Goal: Transaction & Acquisition: Purchase product/service

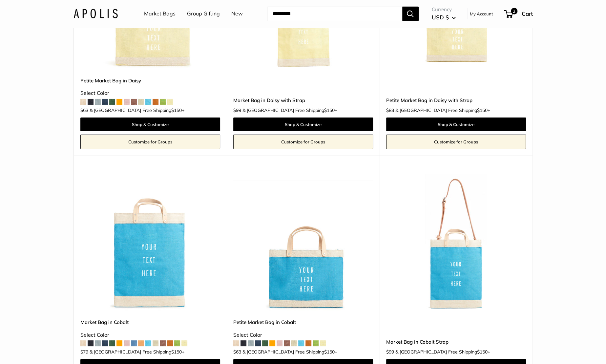
scroll to position [1697, 0]
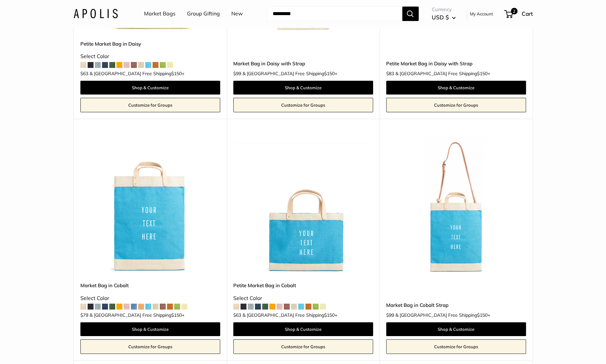
click at [0, 0] on img at bounding box center [0, 0] width 0 height 0
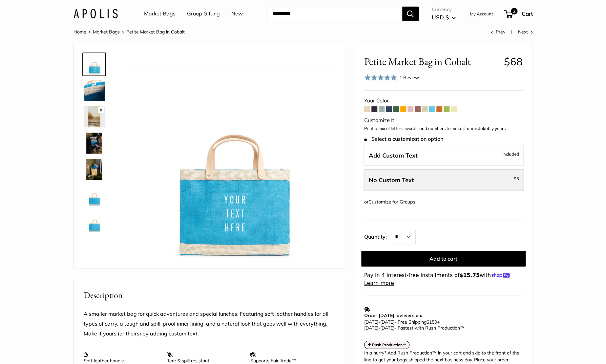
click at [398, 185] on label "No Custom Text - $5" at bounding box center [443, 180] width 160 height 22
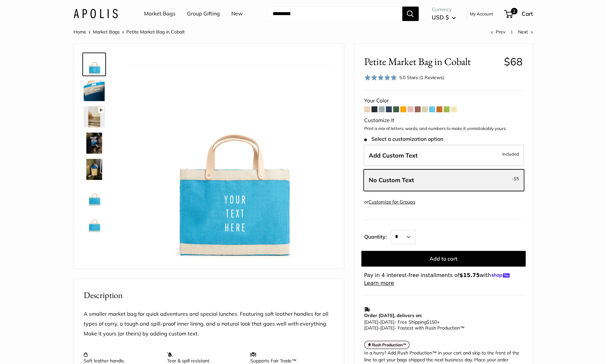
click at [399, 174] on label "No Custom Text - $5" at bounding box center [443, 180] width 160 height 22
click at [418, 150] on label "Add Custom Text Included" at bounding box center [443, 156] width 160 height 22
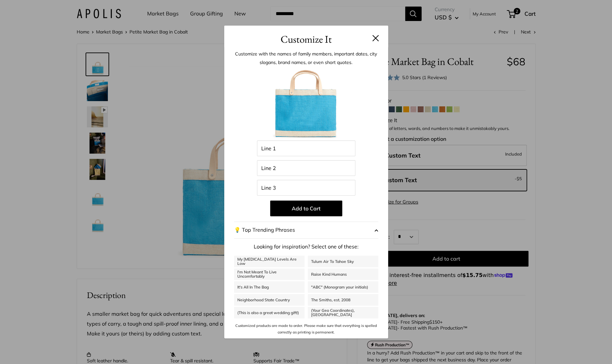
click at [377, 40] on button at bounding box center [376, 38] width 7 height 7
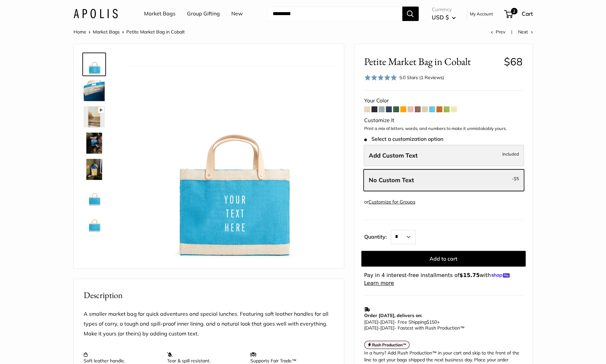
click at [418, 151] on label "Add Custom Text Included" at bounding box center [443, 156] width 160 height 22
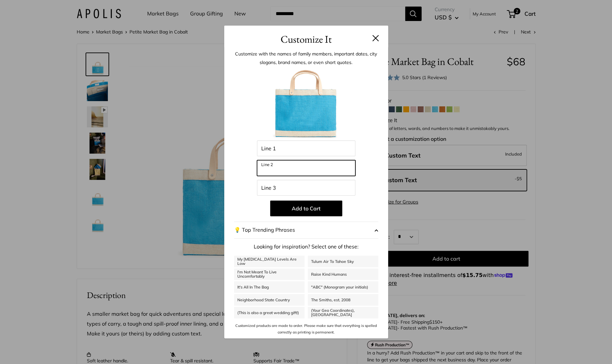
click at [309, 176] on input "Line 2" at bounding box center [306, 168] width 98 height 16
type input "****"
click at [309, 203] on button "Add to Cart" at bounding box center [306, 208] width 72 height 16
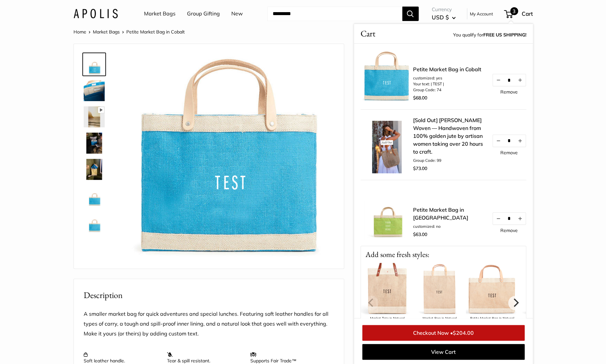
click at [568, 112] on section "Home Market Bags Petite Market Bag in Cobalt Prev Next Pause Play % buffered 00…" at bounding box center [303, 310] width 606 height 564
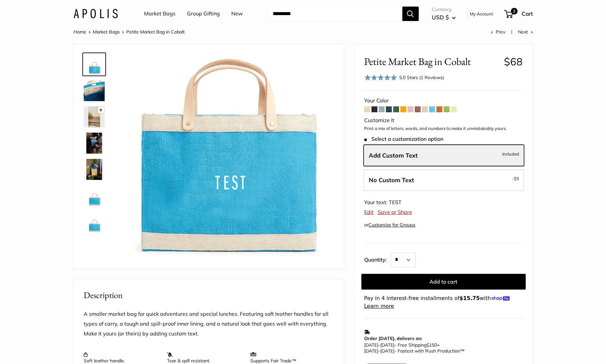
click at [106, 19] on div "Market Bags Group Gifting New Need help? Text Us: 20919 hello@apolisglobal.com …" at bounding box center [302, 13] width 459 height 21
click at [113, 17] on img at bounding box center [95, 14] width 44 height 10
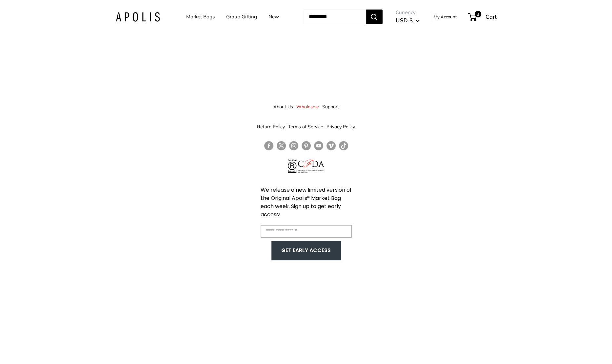
click at [206, 18] on link "Market Bags" at bounding box center [200, 16] width 29 height 9
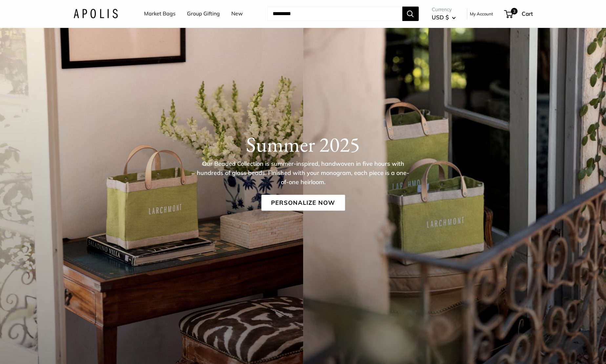
scroll to position [34, 0]
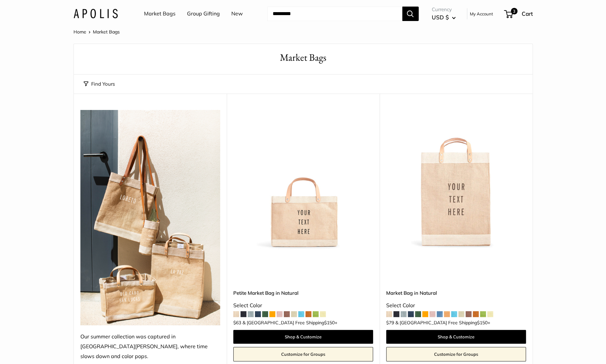
click at [160, 15] on link "Market Bags" at bounding box center [159, 14] width 31 height 10
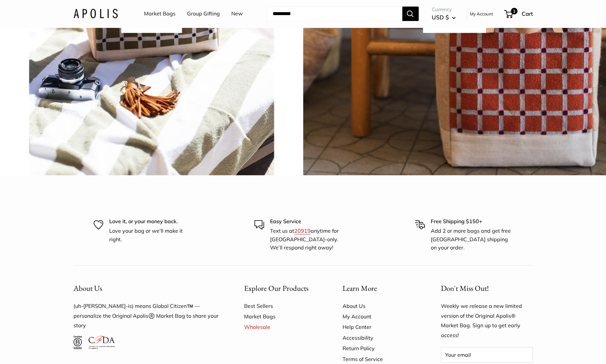
scroll to position [1851, 0]
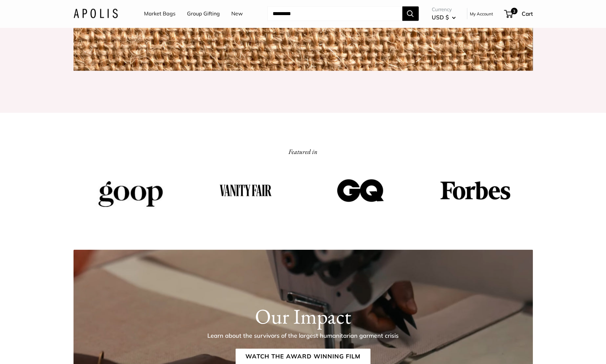
scroll to position [830, 0]
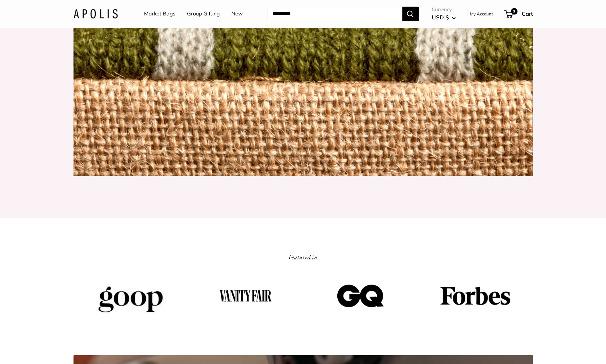
click at [163, 152] on img at bounding box center [302, 23] width 459 height 303
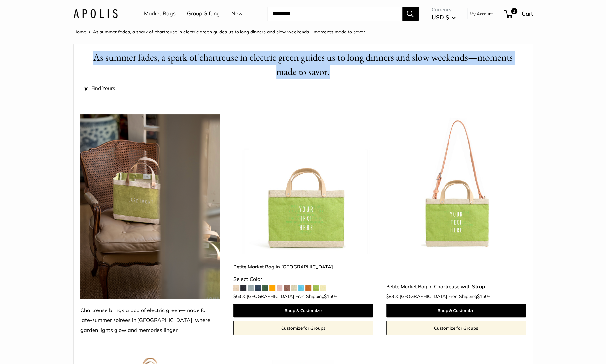
drag, startPoint x: 333, startPoint y: 73, endPoint x: 93, endPoint y: 56, distance: 240.3
click at [93, 56] on h1 "As summer fades, a spark of chartreuse in electric green guides us to long dinn…" at bounding box center [303, 65] width 439 height 28
copy h1 "As summer fades, a spark of chartreuse in electric green guides us to long dinn…"
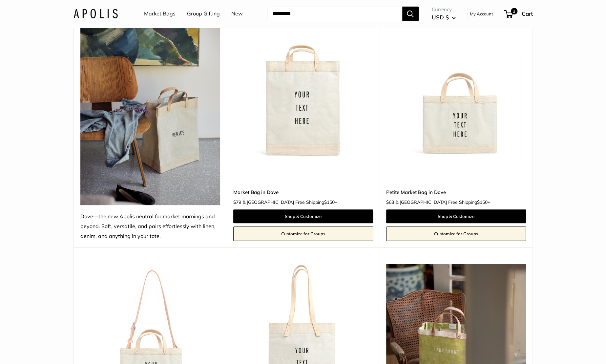
scroll to position [96, 0]
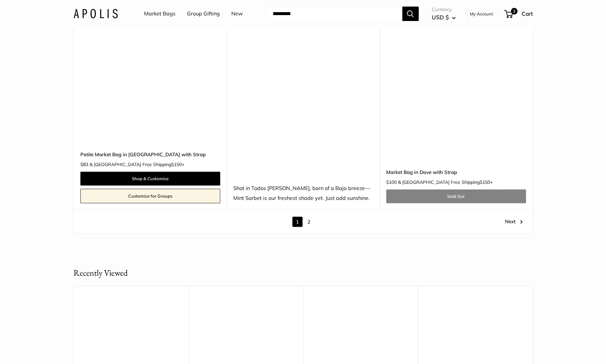
scroll to position [3786, 0]
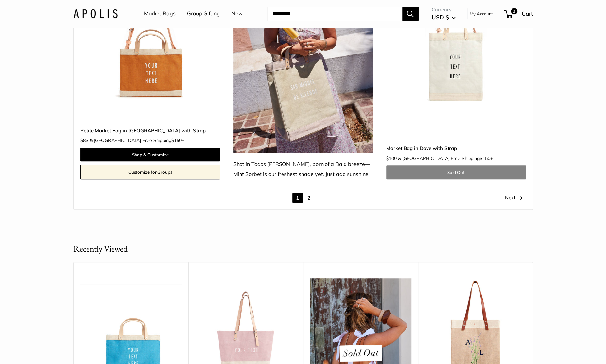
click at [312, 196] on link "2" at bounding box center [309, 198] width 10 height 10
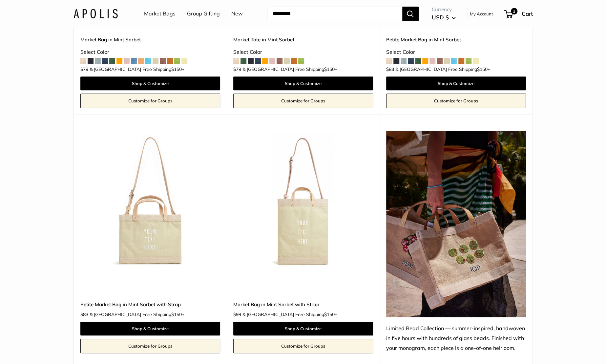
scroll to position [222, 0]
